Goal: Check status: Check status

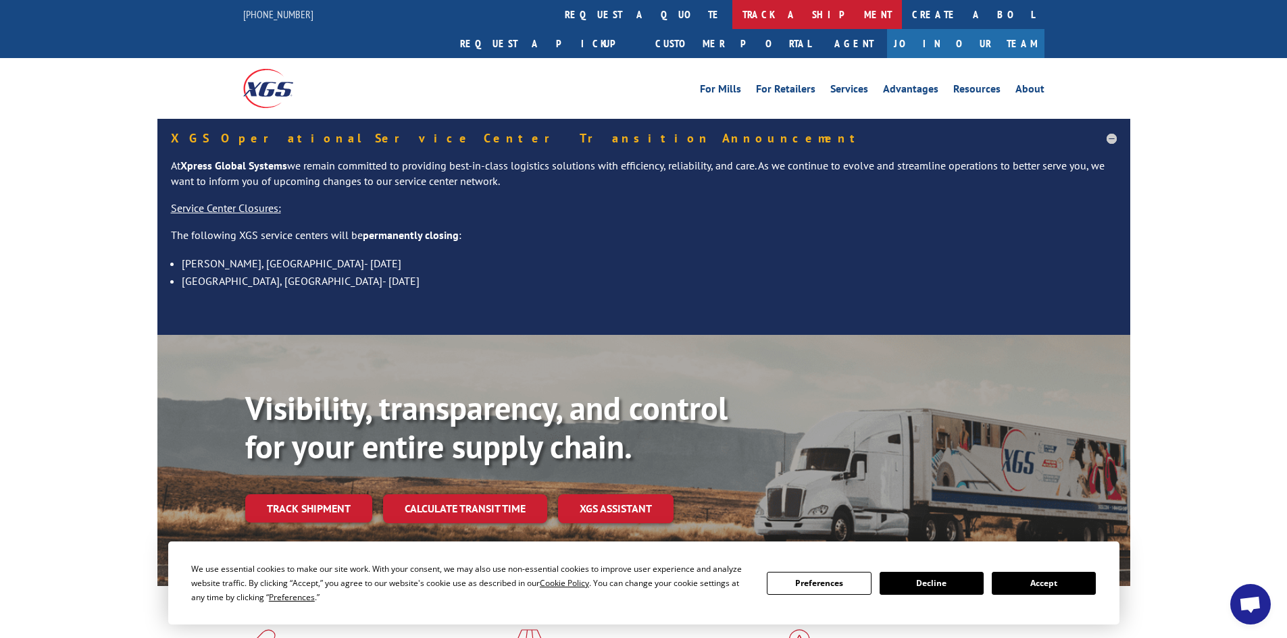
click at [732, 15] on link "track a shipment" at bounding box center [817, 14] width 170 height 29
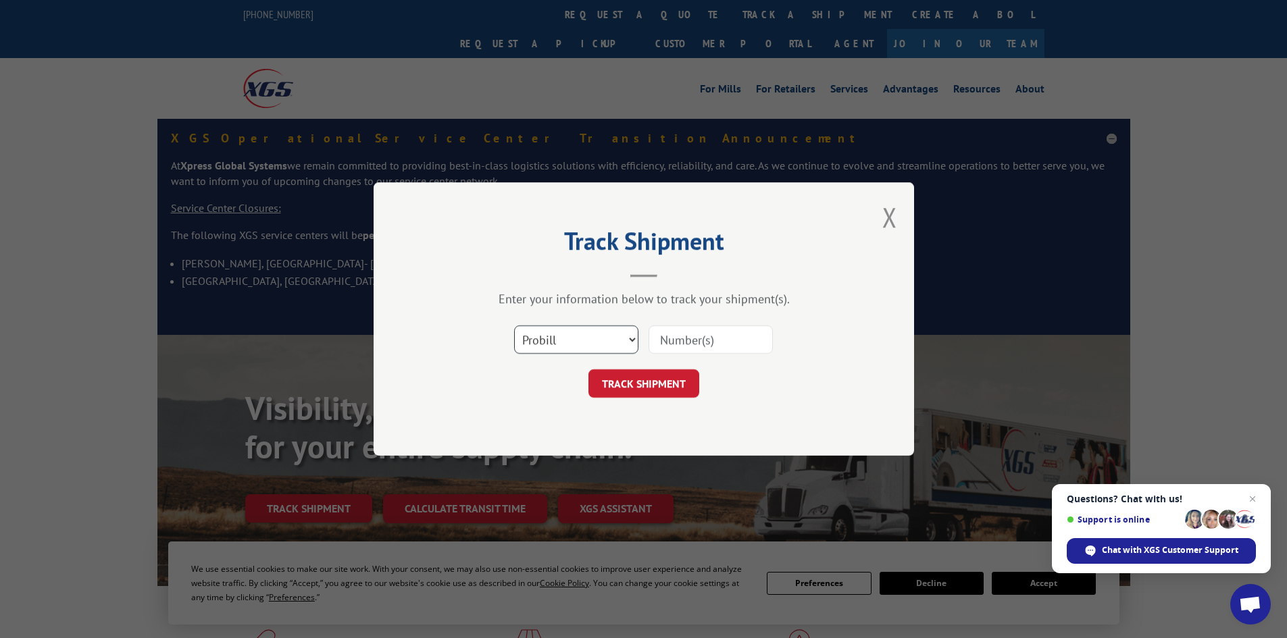
click at [597, 336] on select "Select category... Probill BOL PO" at bounding box center [576, 340] width 124 height 28
select select "bol"
click at [514, 326] on select "Select category... Probill BOL PO" at bounding box center [576, 340] width 124 height 28
click at [700, 343] on input at bounding box center [710, 340] width 124 height 28
click at [992, 478] on div "Track Shipment Enter your information below to track your shipment(s). Select c…" at bounding box center [643, 319] width 1287 height 638
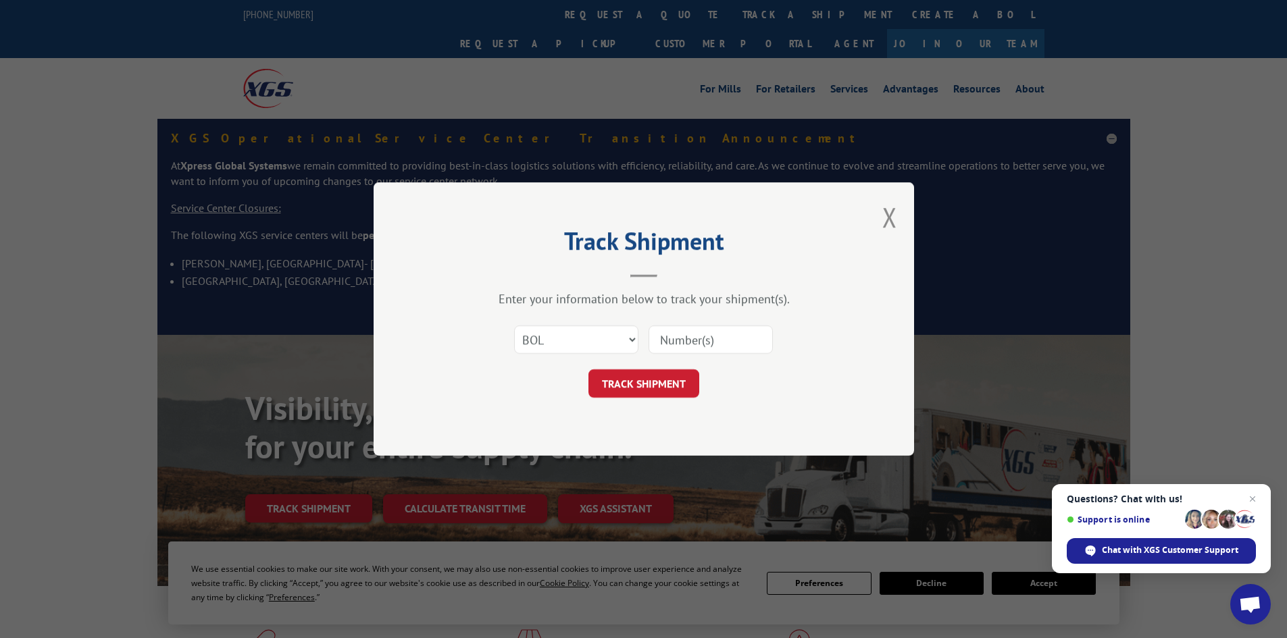
click at [693, 343] on input at bounding box center [710, 340] width 124 height 28
type input "12970709"
click at [638, 381] on button "TRACK SHIPMENT" at bounding box center [643, 383] width 111 height 28
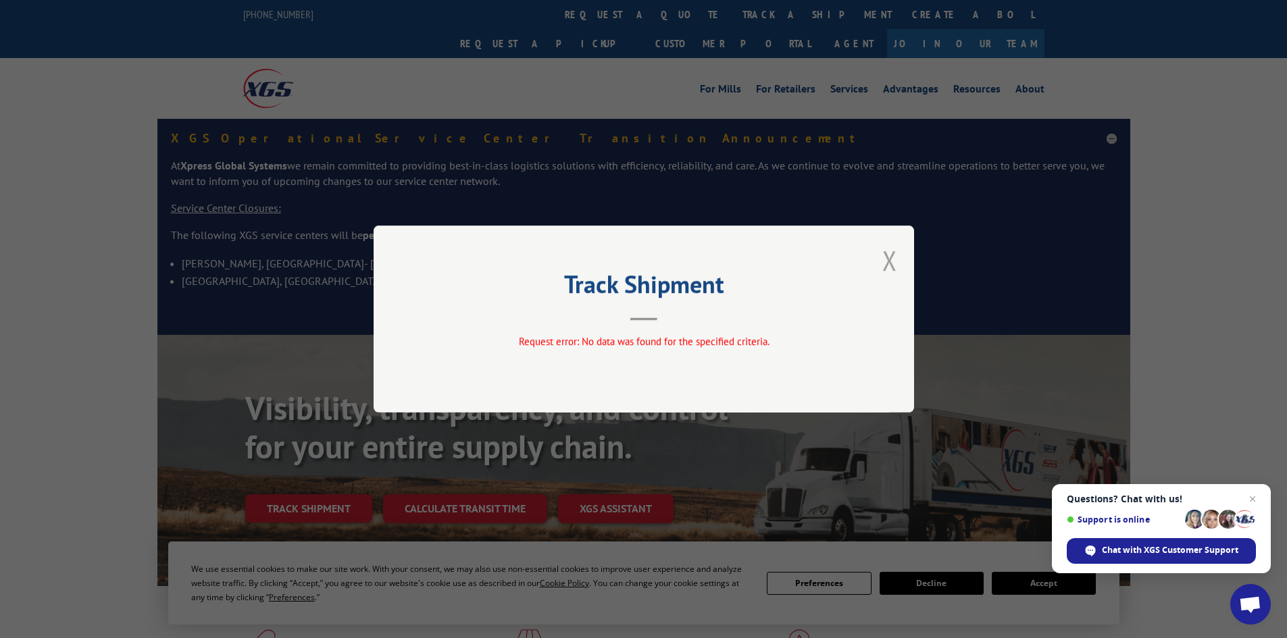
click at [890, 258] on button "Close modal" at bounding box center [889, 260] width 15 height 36
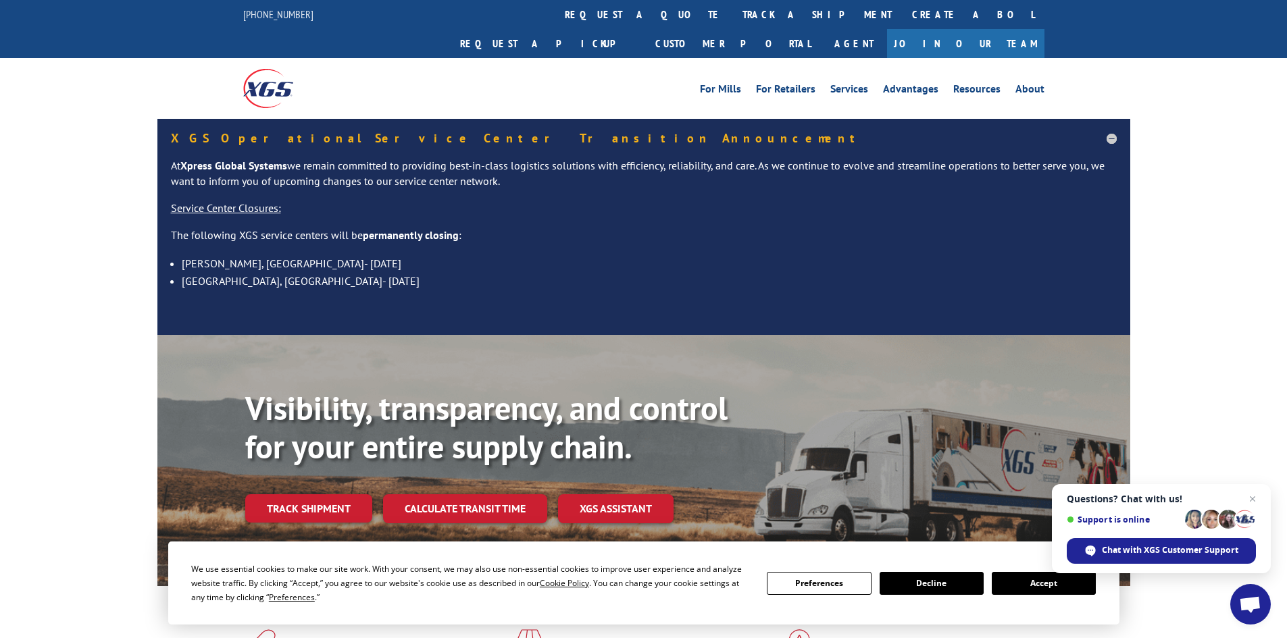
drag, startPoint x: 298, startPoint y: 474, endPoint x: 326, endPoint y: 468, distance: 29.0
click at [298, 494] on link "Track shipment" at bounding box center [308, 508] width 127 height 28
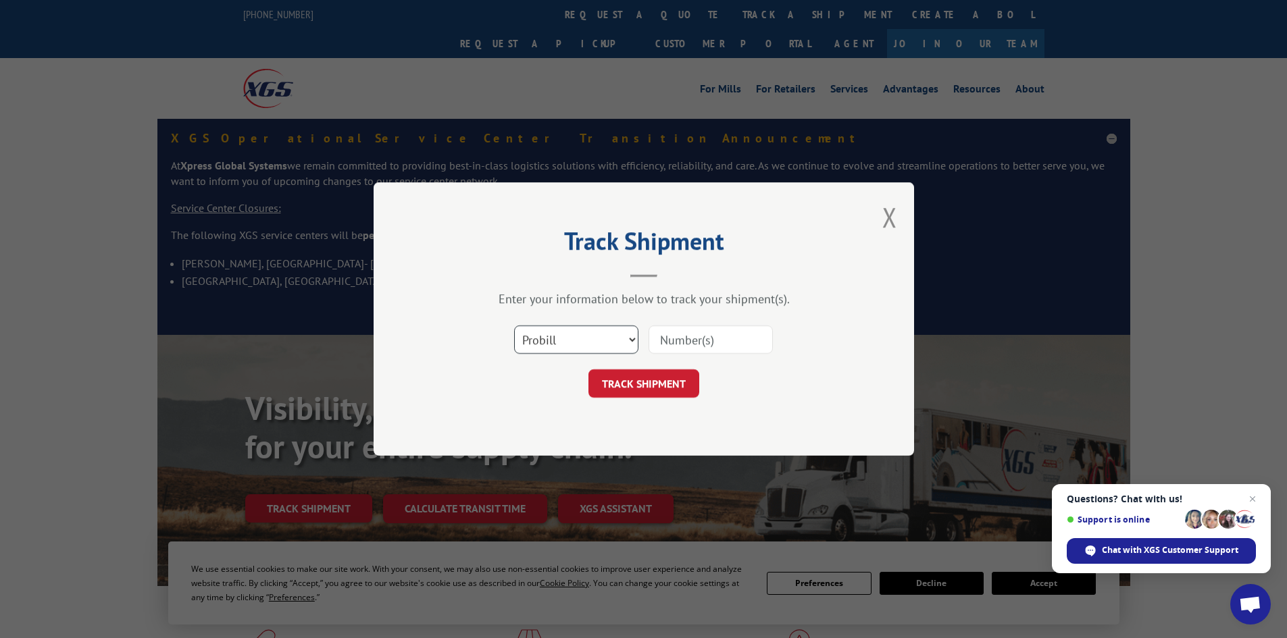
click at [582, 341] on select "Select category... Probill BOL PO" at bounding box center [576, 340] width 124 height 28
click at [630, 340] on select "Select category... Probill BOL PO" at bounding box center [576, 340] width 124 height 28
click at [514, 326] on select "Select category... Probill BOL PO" at bounding box center [576, 340] width 124 height 28
click at [713, 348] on input at bounding box center [710, 340] width 124 height 28
type input "12970709"
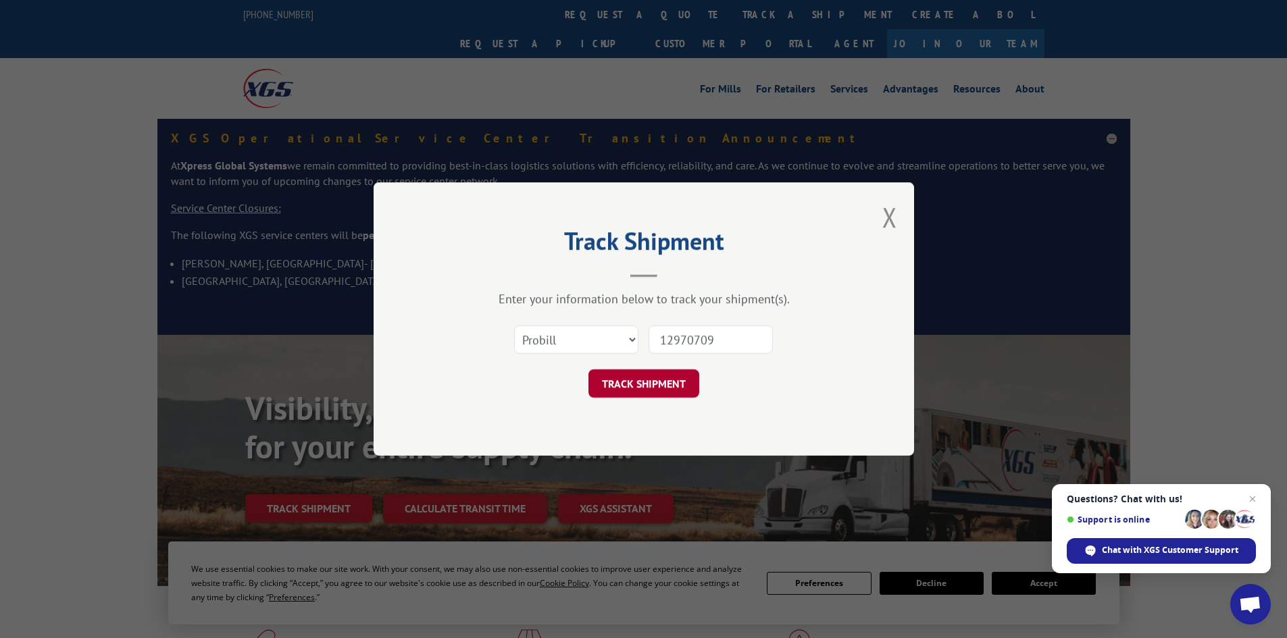
click at [627, 389] on button "TRACK SHIPMENT" at bounding box center [643, 383] width 111 height 28
